Goal: Find specific page/section: Find specific page/section

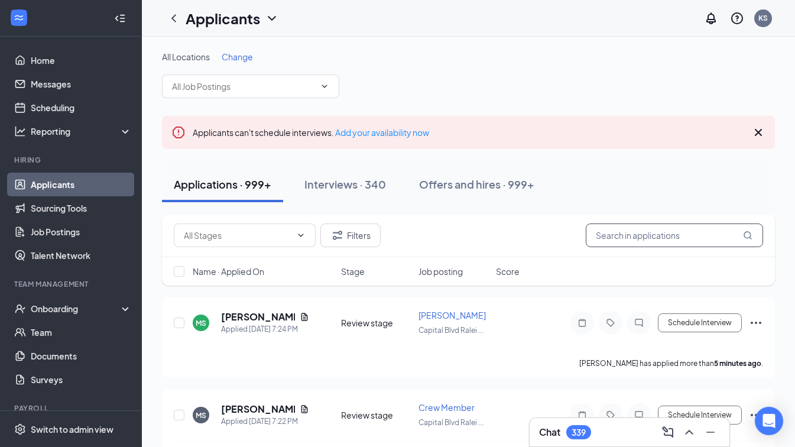
click at [623, 242] on input "text" at bounding box center [673, 235] width 177 height 24
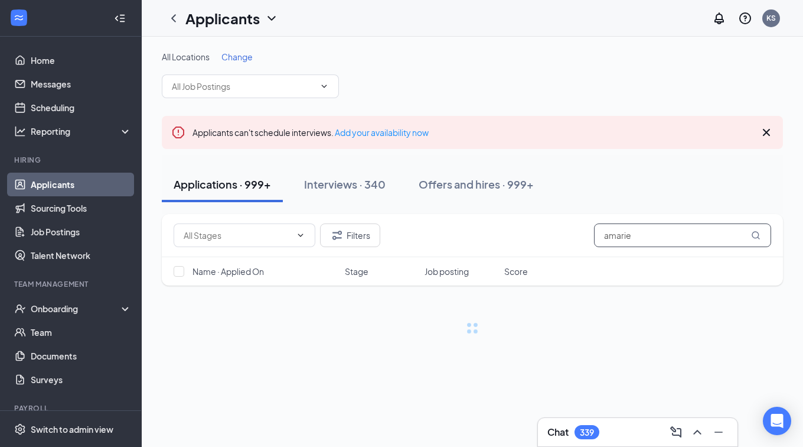
type input "amarie"
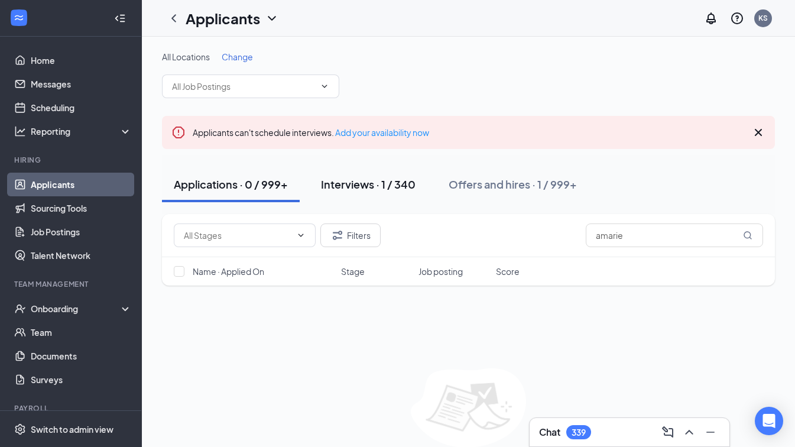
click at [378, 181] on div "Interviews · 1 / 340" at bounding box center [368, 184] width 95 height 15
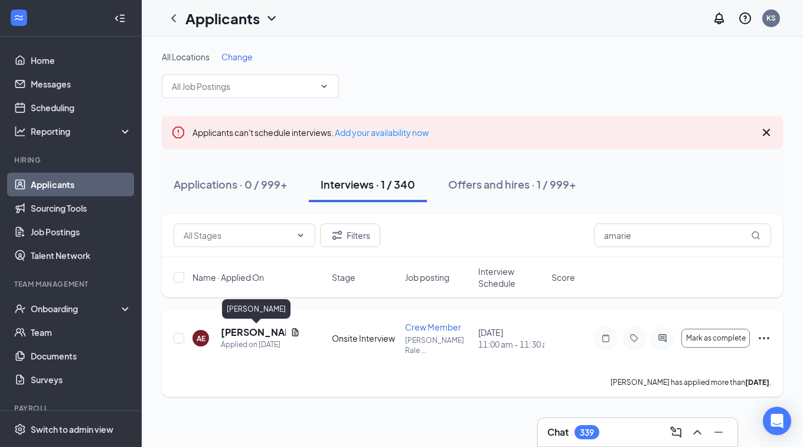
click at [231, 335] on h5 "[PERSON_NAME]" at bounding box center [253, 332] width 65 height 13
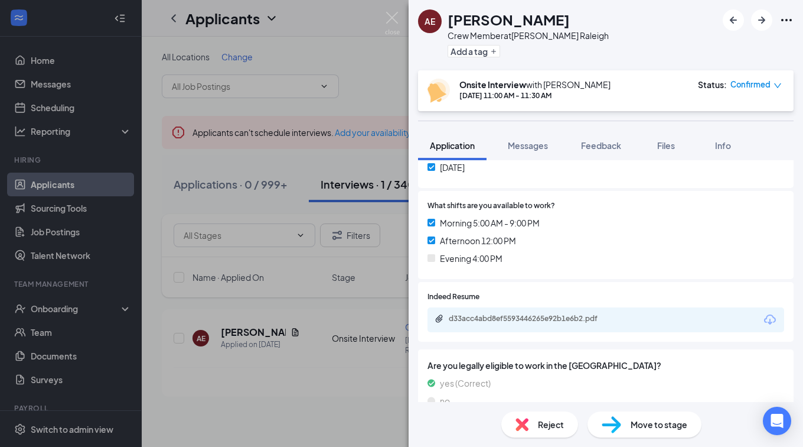
scroll to position [374, 0]
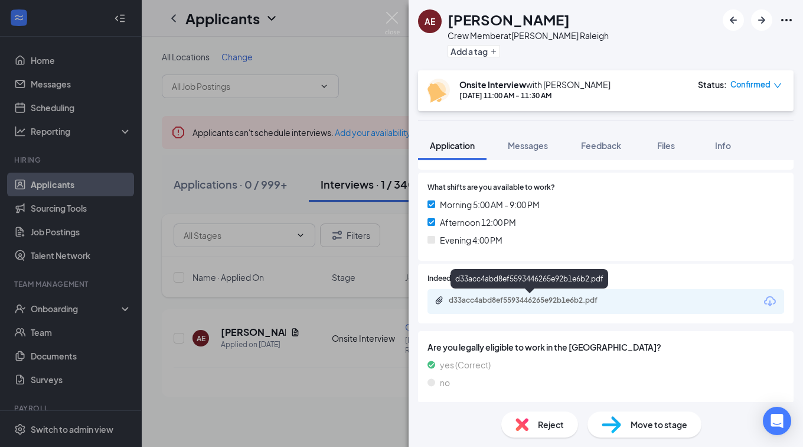
click at [561, 301] on div "d33acc4abd8ef5593446265e92b1e6b2.pdf" at bounding box center [531, 299] width 165 height 9
